Goal: Find specific page/section

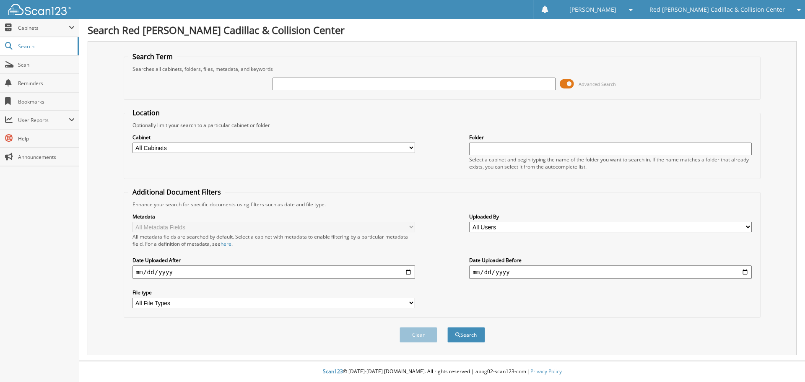
click at [345, 86] on input "text" at bounding box center [414, 84] width 283 height 13
type input "104144"
click at [447, 327] on button "Search" at bounding box center [466, 335] width 38 height 16
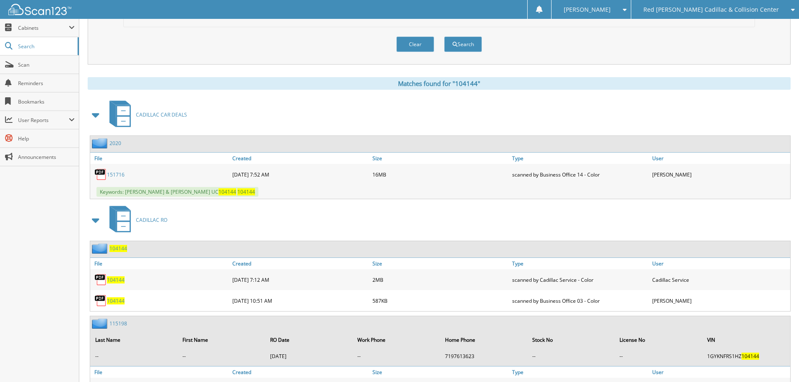
scroll to position [377, 0]
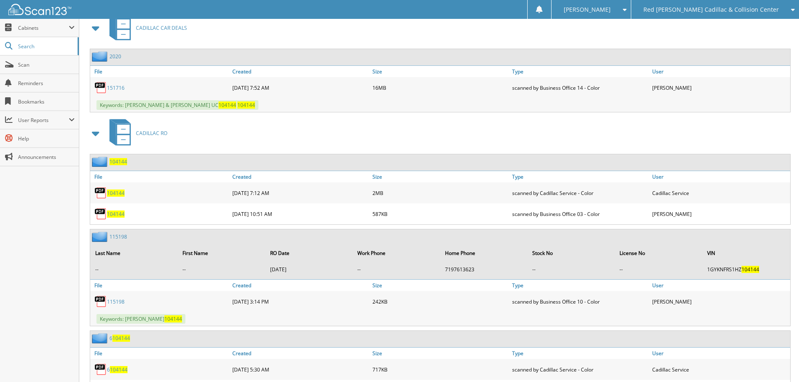
click at [122, 88] on link "151716" at bounding box center [116, 87] width 18 height 7
